Goal: Task Accomplishment & Management: Manage account settings

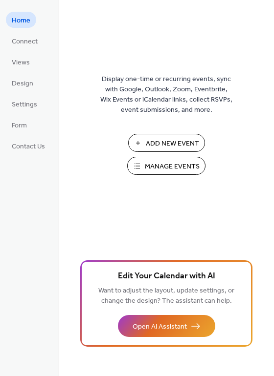
click at [167, 169] on span "Manage Events" at bounding box center [172, 167] width 55 height 10
click at [162, 162] on span "Manage Events" at bounding box center [172, 167] width 55 height 10
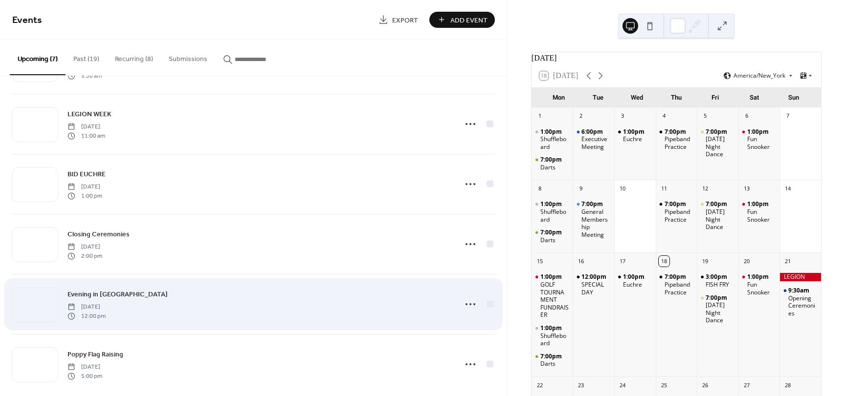
scroll to position [129, 0]
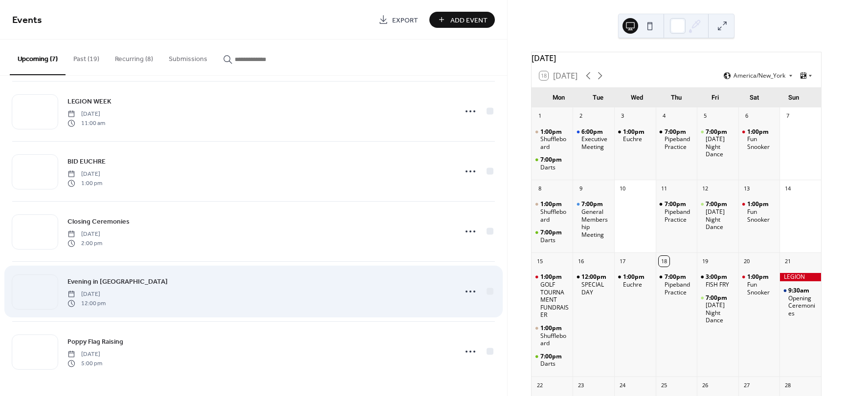
click at [98, 282] on span "Evening in [GEOGRAPHIC_DATA]" at bounding box center [117, 282] width 100 height 10
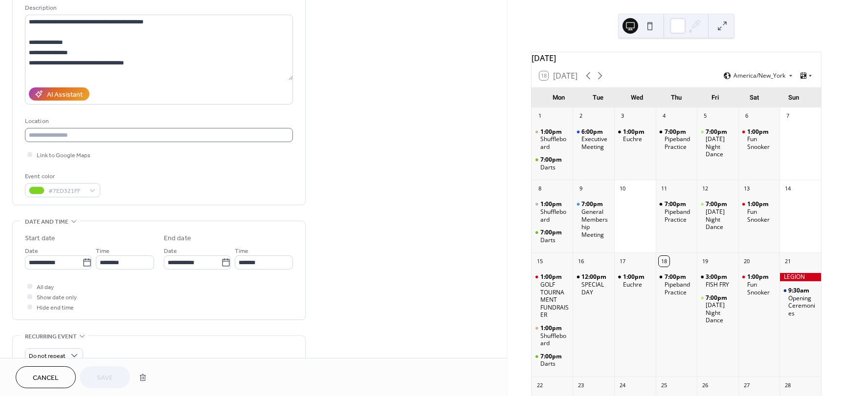
scroll to position [98, 0]
click at [122, 264] on input "********" at bounding box center [125, 262] width 58 height 14
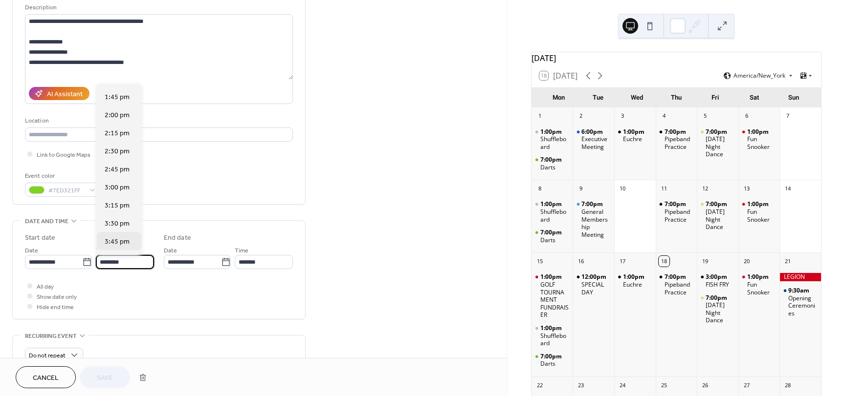
scroll to position [1015, 0]
click at [110, 236] on span "4:00 pm" at bounding box center [117, 237] width 25 height 10
type input "*******"
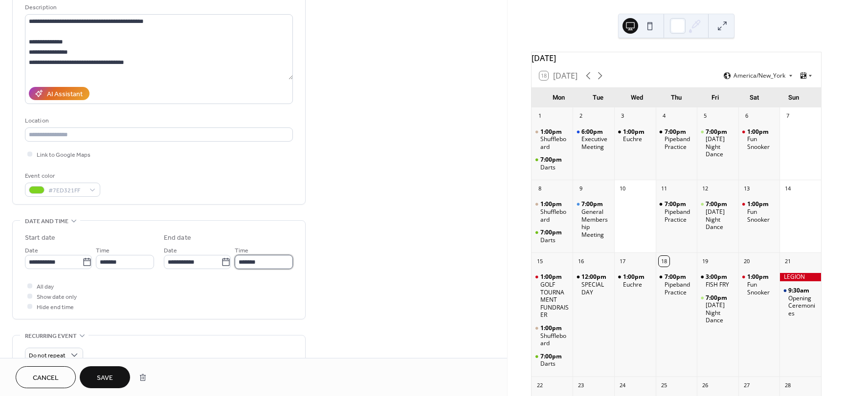
click at [263, 265] on input "*******" at bounding box center [264, 262] width 58 height 14
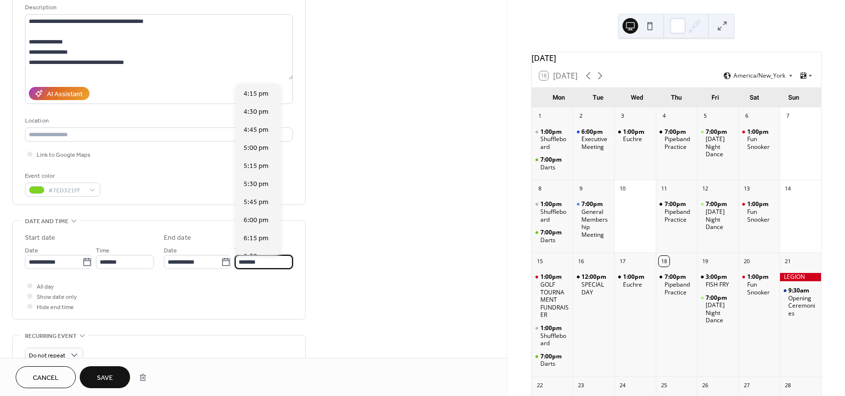
scroll to position [271, 0]
click at [257, 234] on span "10:00 pm" at bounding box center [257, 239] width 29 height 10
type input "********"
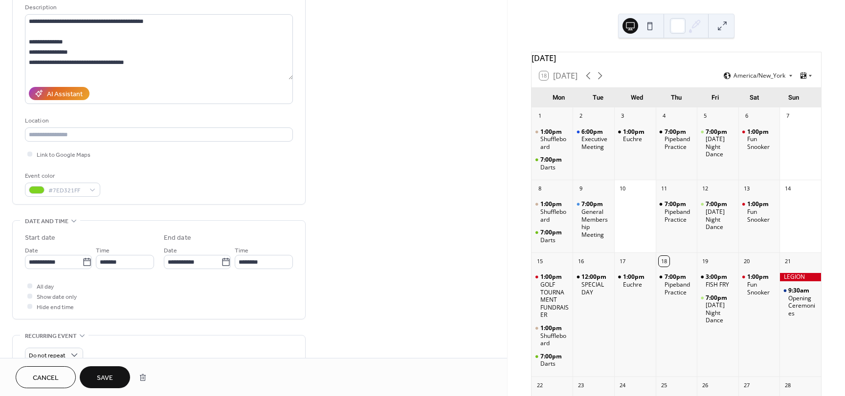
click at [104, 374] on span "Save" at bounding box center [105, 379] width 16 height 10
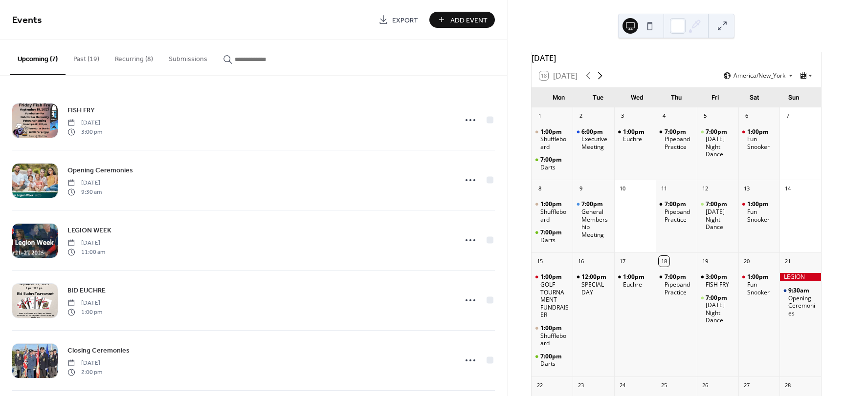
click at [599, 80] on icon at bounding box center [600, 76] width 12 height 12
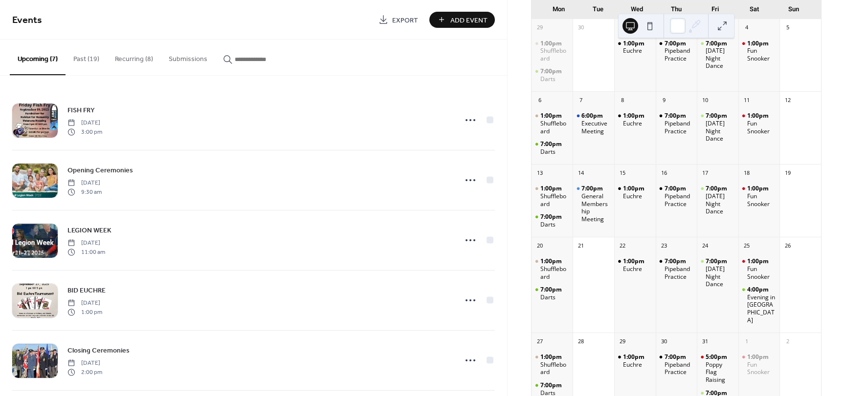
scroll to position [98, 0]
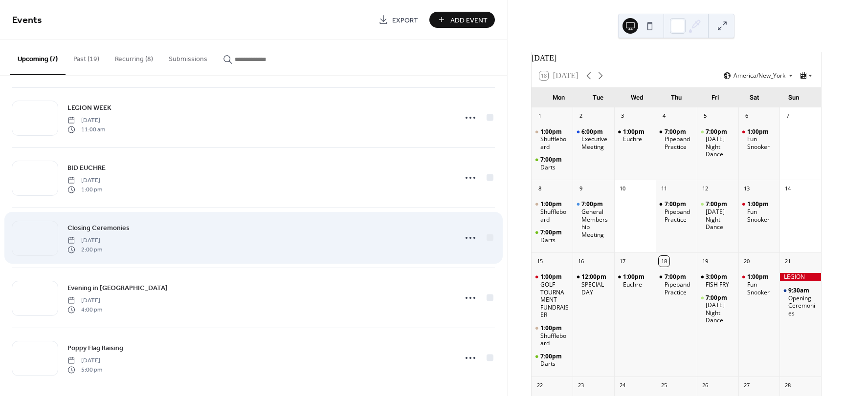
scroll to position [129, 0]
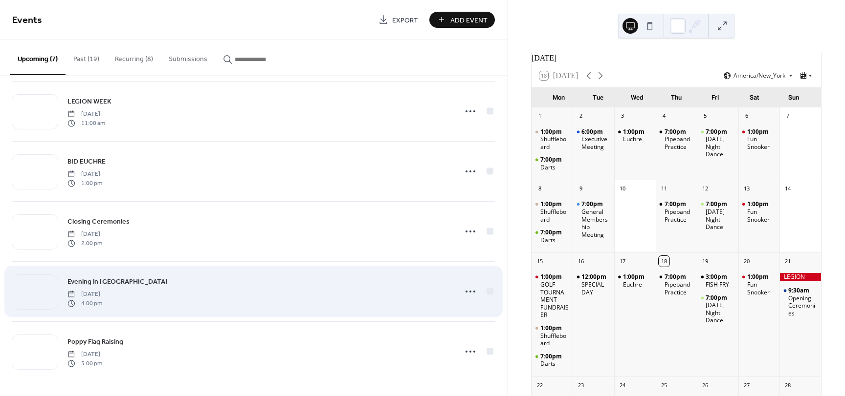
click at [92, 287] on div "Evening in Paris Gala Saturday, October 25, 2025 4:00 pm" at bounding box center [258, 291] width 383 height 31
click at [465, 290] on icon at bounding box center [470, 292] width 16 height 16
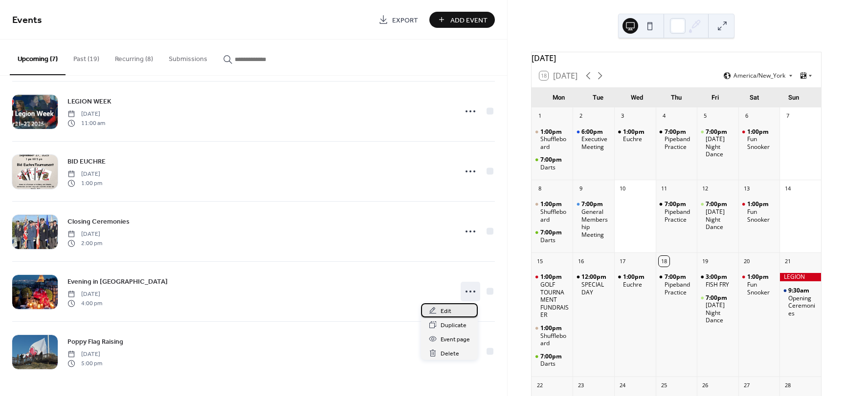
click at [441, 312] on span "Edit" at bounding box center [445, 312] width 11 height 10
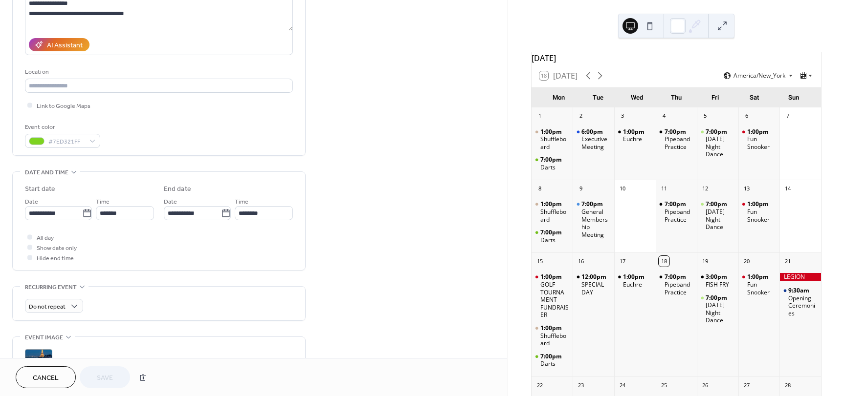
scroll to position [293, 0]
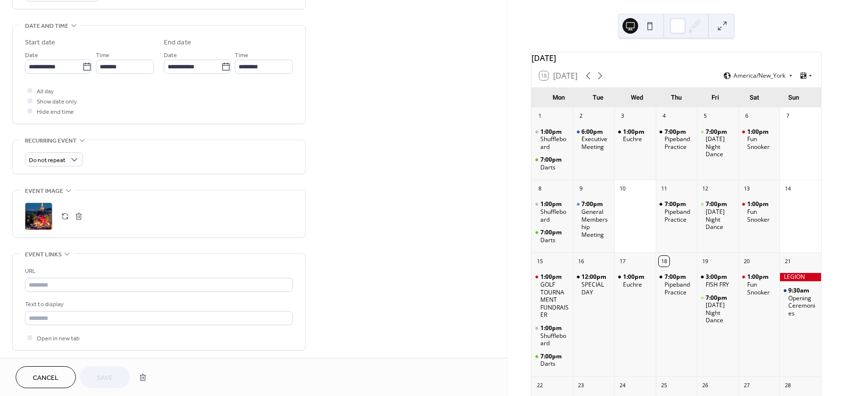
click at [77, 216] on button "button" at bounding box center [79, 217] width 14 height 14
click at [68, 216] on button "button" at bounding box center [65, 217] width 14 height 14
click at [108, 375] on span "Save" at bounding box center [105, 379] width 16 height 10
